Goal: Transaction & Acquisition: Purchase product/service

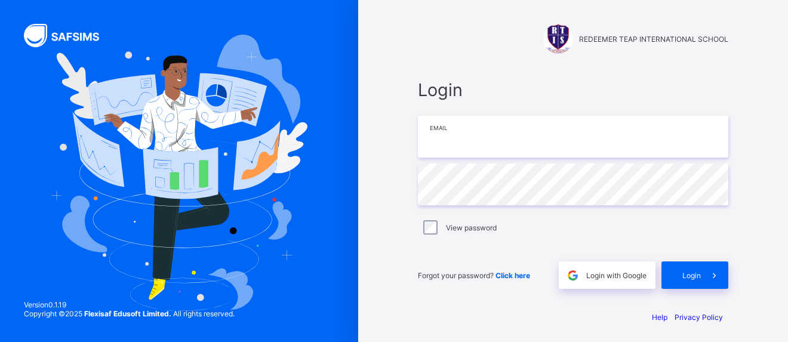
click at [475, 136] on input "email" at bounding box center [573, 137] width 311 height 42
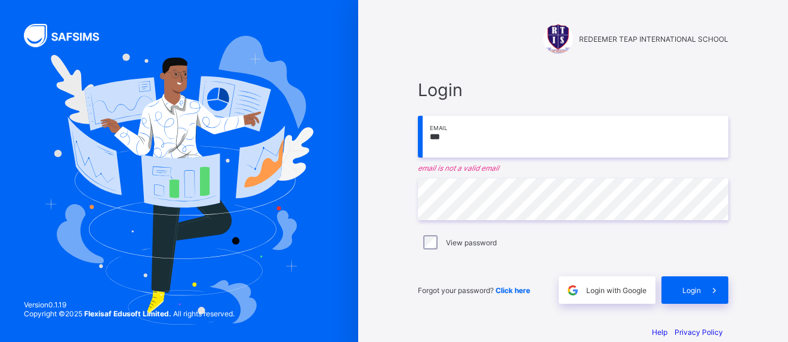
type input "**********"
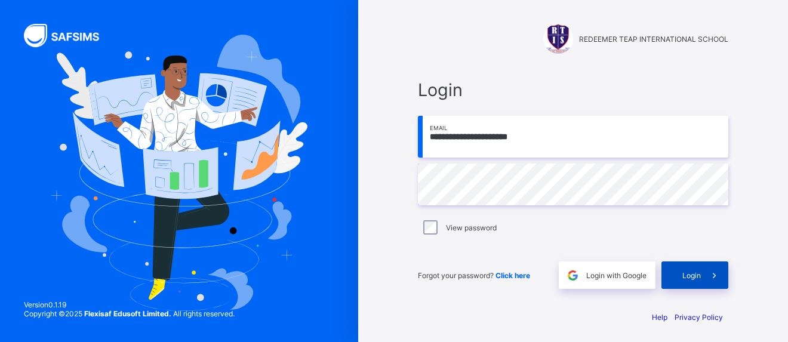
click at [684, 276] on div "Login" at bounding box center [695, 275] width 67 height 27
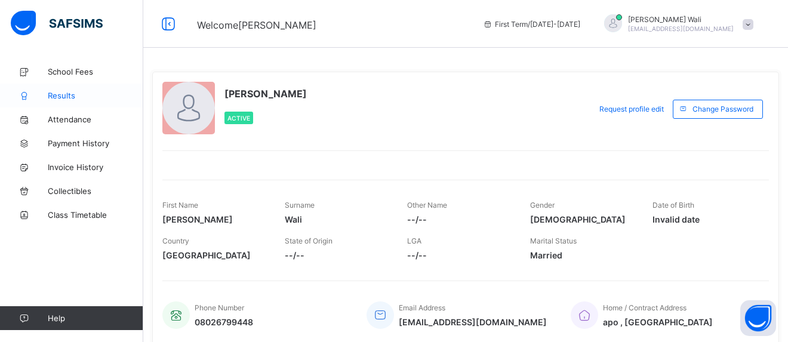
click at [56, 100] on link "Results" at bounding box center [71, 96] width 143 height 24
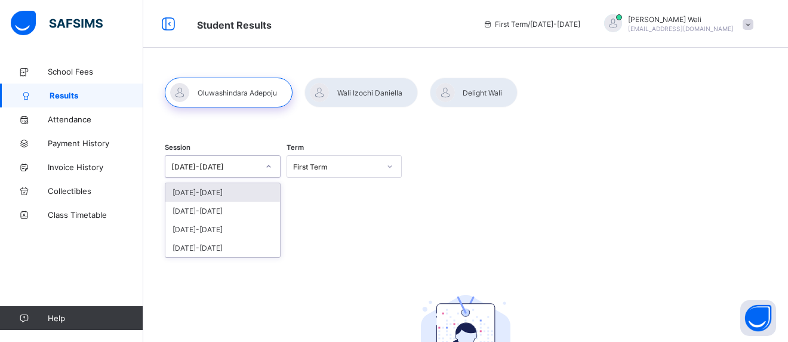
click at [271, 164] on icon at bounding box center [268, 167] width 7 height 12
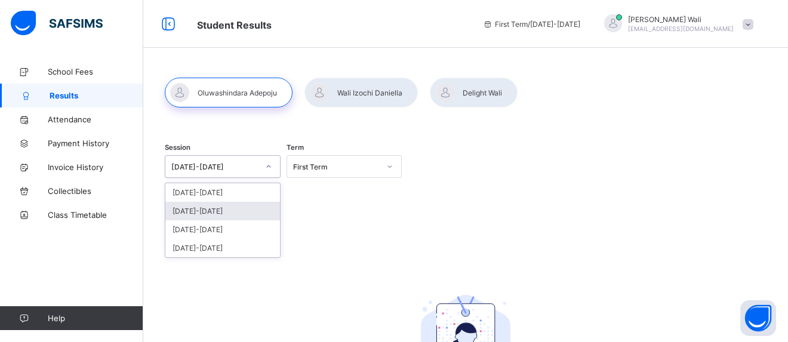
click at [245, 212] on div "[DATE]-[DATE]" at bounding box center [222, 211] width 115 height 19
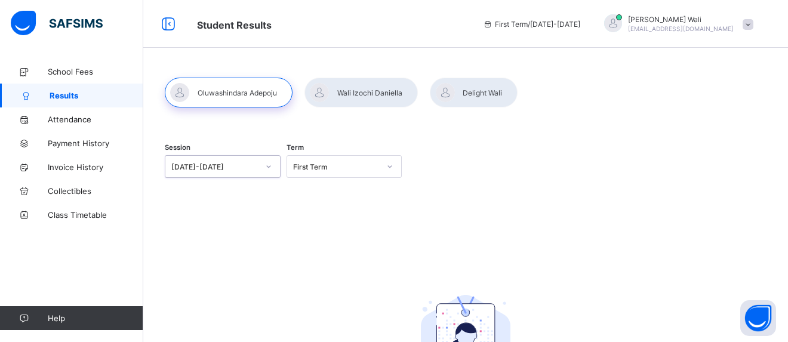
click at [395, 171] on div at bounding box center [390, 166] width 20 height 19
click at [370, 229] on div "Third Term" at bounding box center [344, 229] width 115 height 19
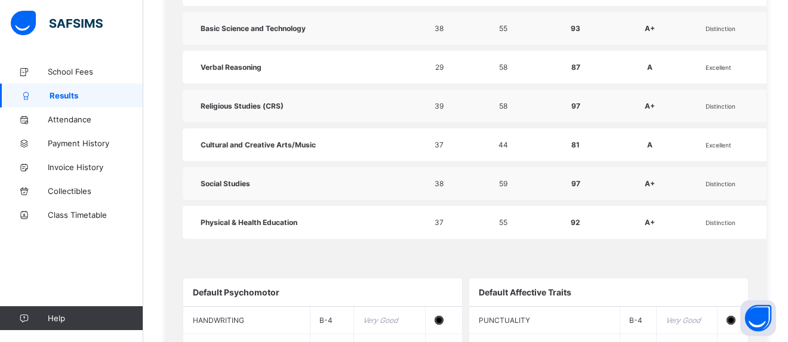
scroll to position [819, 0]
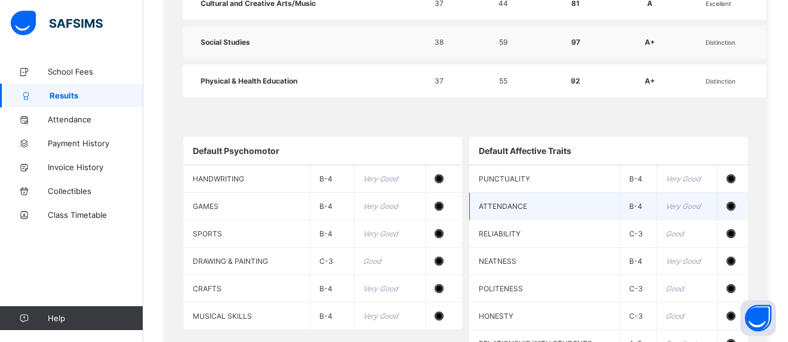
click at [669, 214] on td "Very Good" at bounding box center [687, 206] width 60 height 27
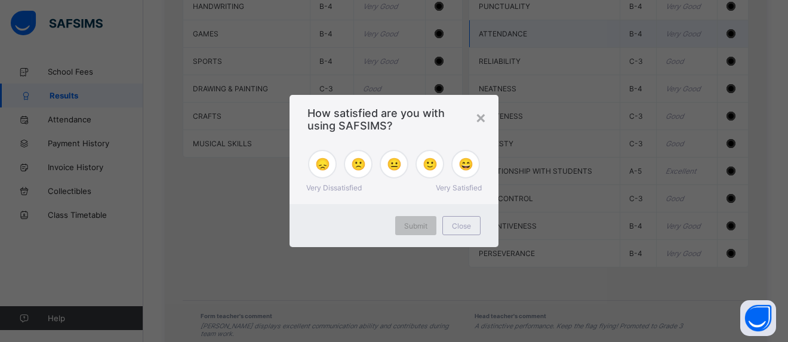
scroll to position [853, 0]
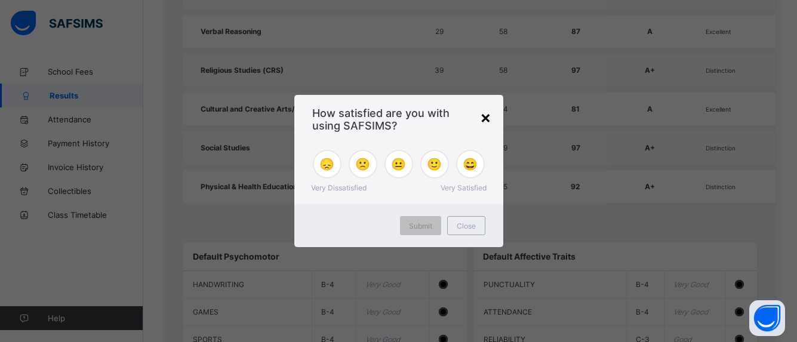
click at [490, 118] on div "×" at bounding box center [485, 117] width 11 height 20
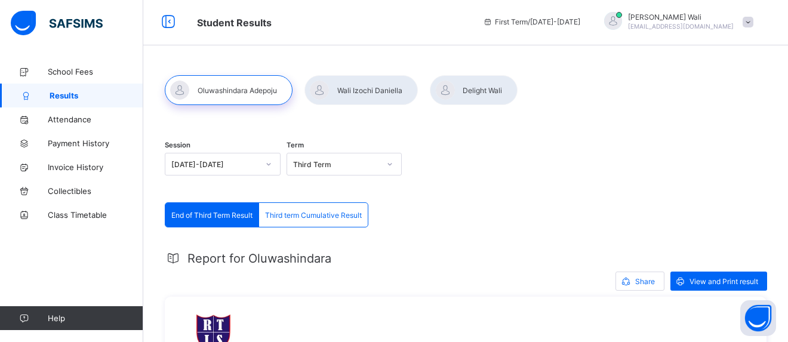
scroll to position [0, 0]
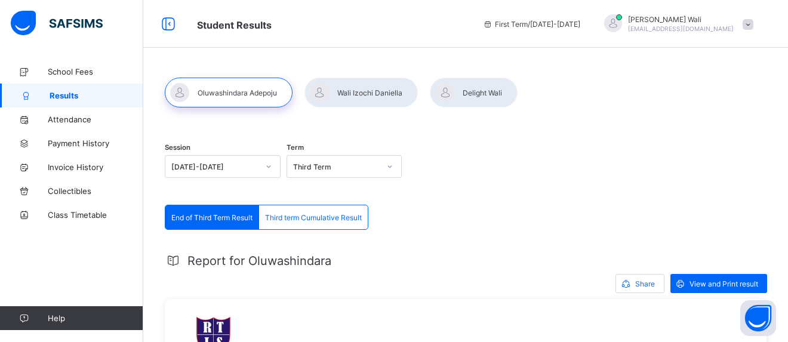
click at [376, 97] on div at bounding box center [361, 93] width 113 height 30
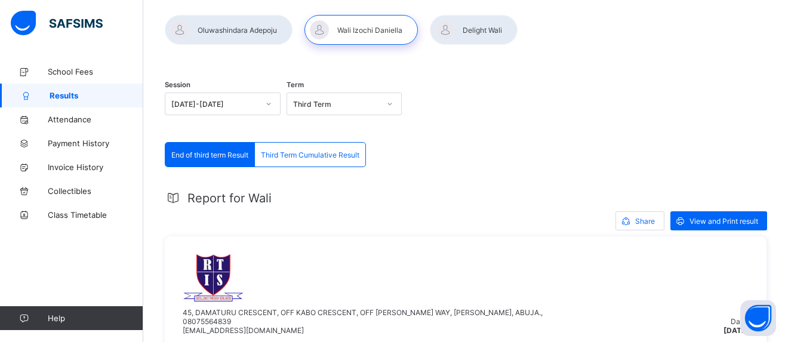
scroll to position [58, 0]
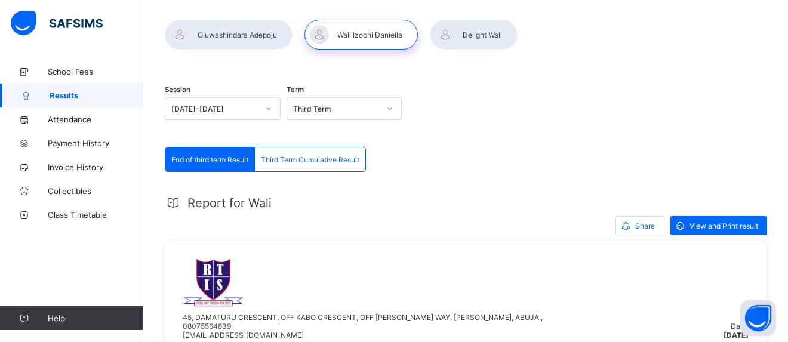
click at [256, 33] on div at bounding box center [229, 35] width 128 height 30
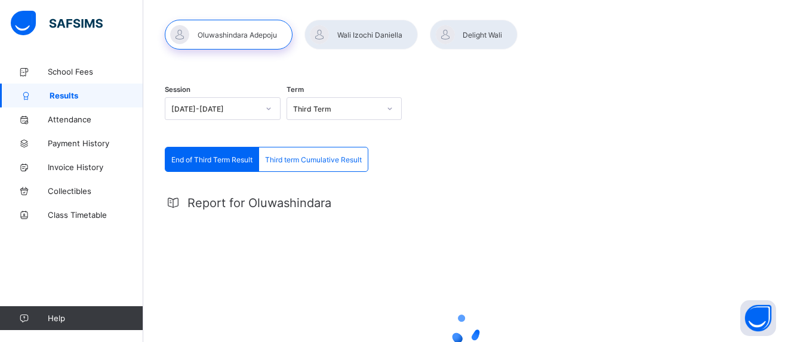
scroll to position [0, 0]
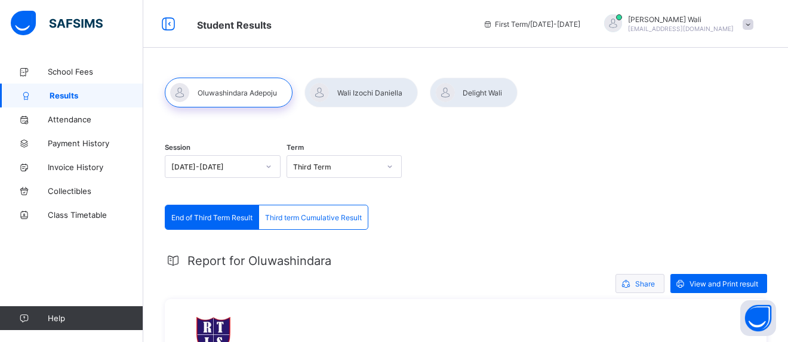
click at [635, 283] on span at bounding box center [625, 283] width 19 height 19
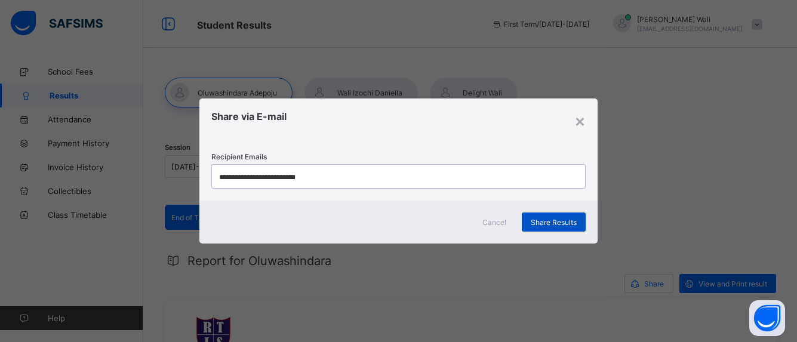
type input "**********"
click at [568, 221] on span "Share Results" at bounding box center [554, 222] width 46 height 9
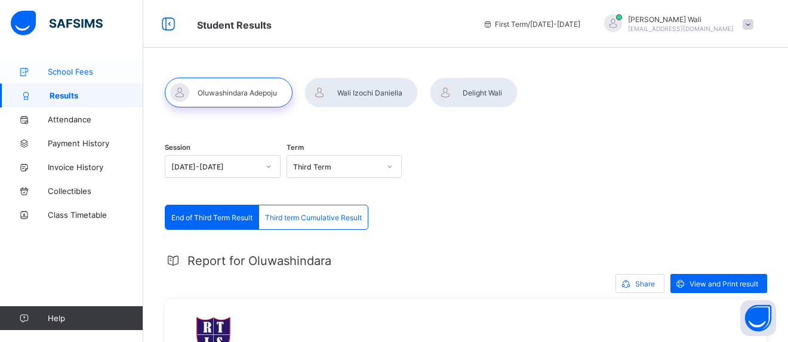
click at [73, 74] on span "School Fees" at bounding box center [96, 72] width 96 height 10
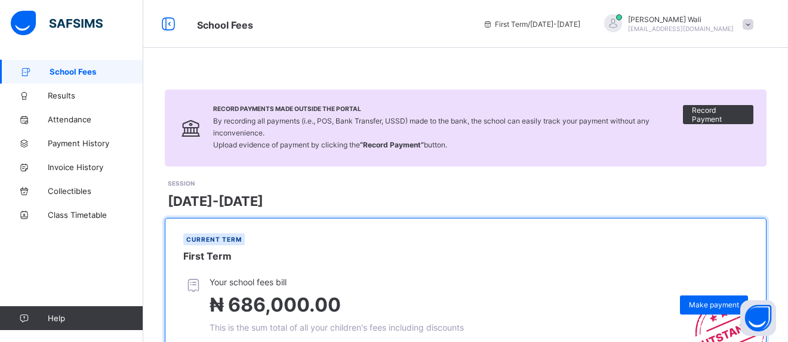
scroll to position [179, 0]
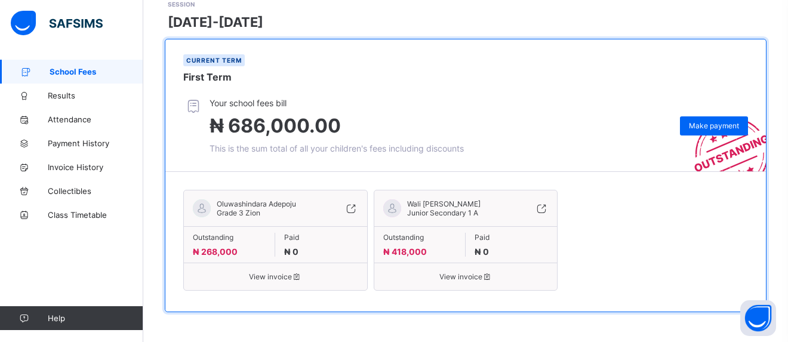
click at [487, 260] on div "Outstanding ₦ 418,000 Paid ₦ 0" at bounding box center [465, 244] width 183 height 36
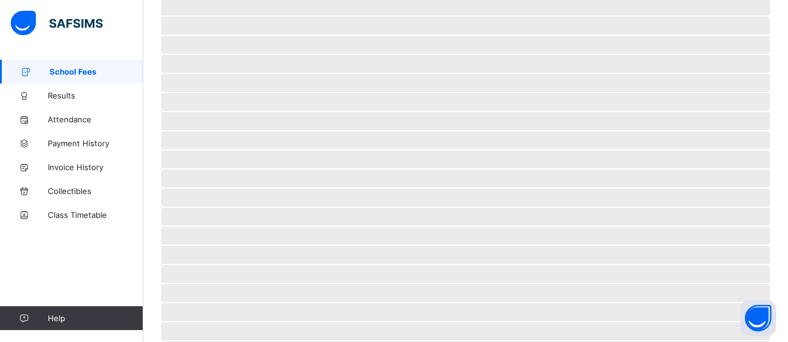
click at [90, 74] on span "School Fees" at bounding box center [97, 72] width 94 height 10
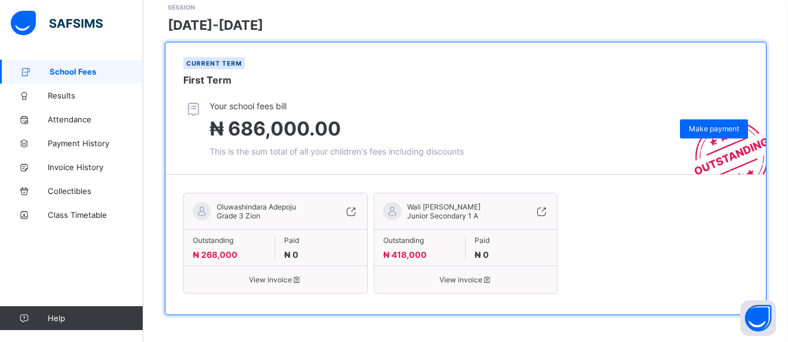
scroll to position [179, 0]
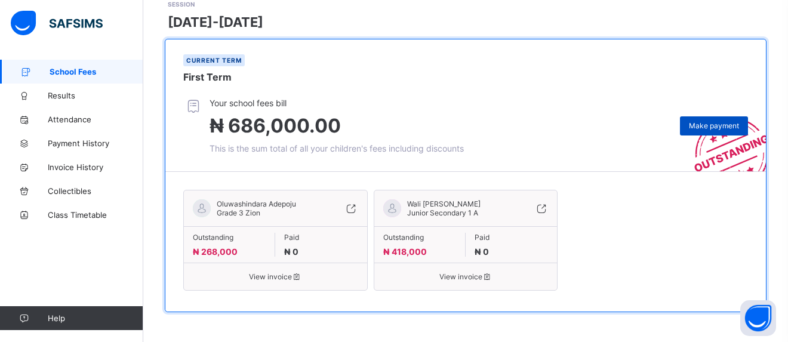
click at [717, 119] on div "Make payment" at bounding box center [714, 125] width 68 height 19
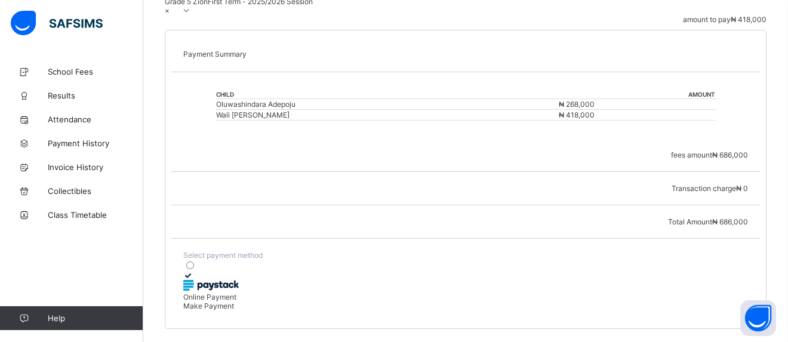
scroll to position [282, 0]
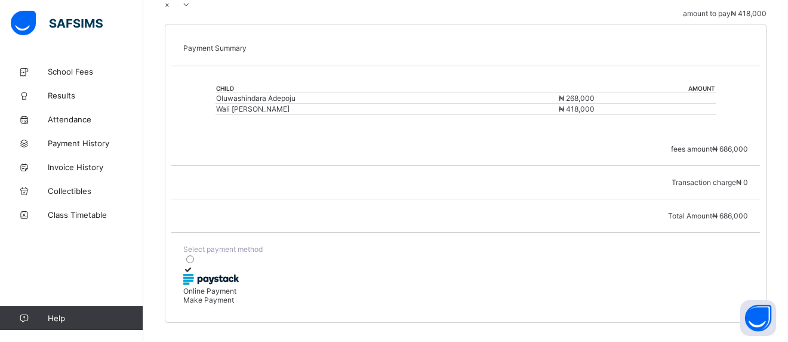
click at [193, 265] on icon at bounding box center [188, 269] width 10 height 9
click at [234, 305] on span "Make Payment" at bounding box center [208, 300] width 51 height 9
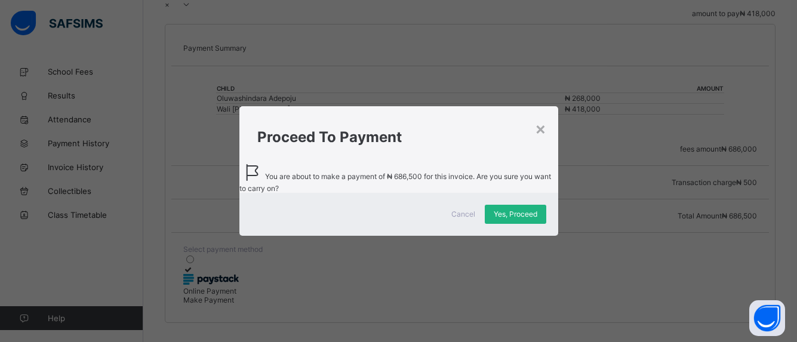
click at [512, 219] on span "Yes, Proceed" at bounding box center [516, 214] width 44 height 9
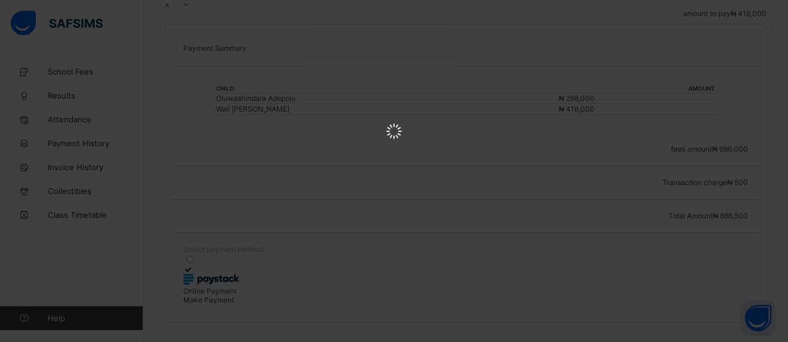
scroll to position [0, 0]
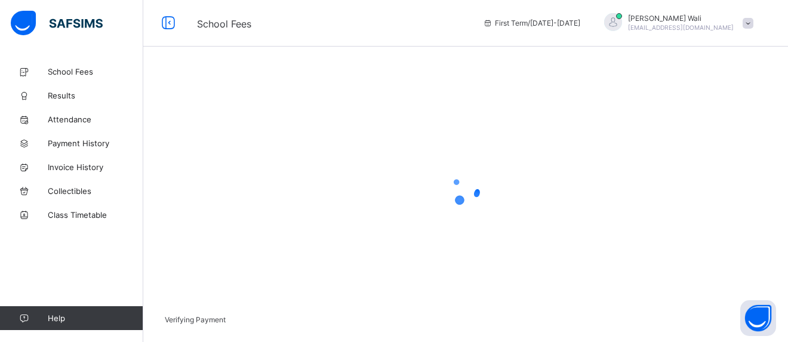
scroll to position [112, 0]
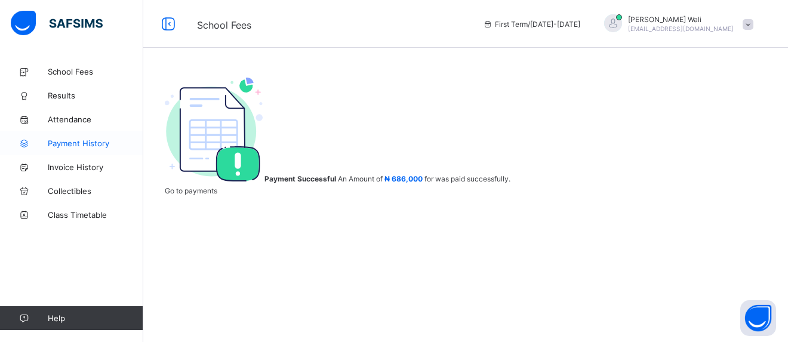
click at [84, 146] on span "Payment History" at bounding box center [96, 144] width 96 height 10
